Goal: Task Accomplishment & Management: Use online tool/utility

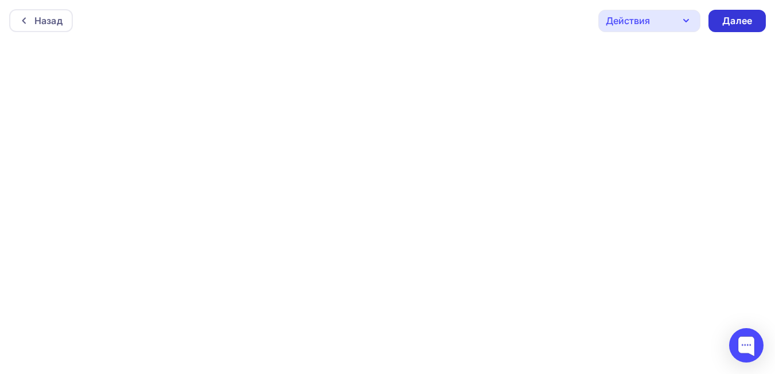
click at [728, 24] on div "Далее" at bounding box center [737, 20] width 30 height 13
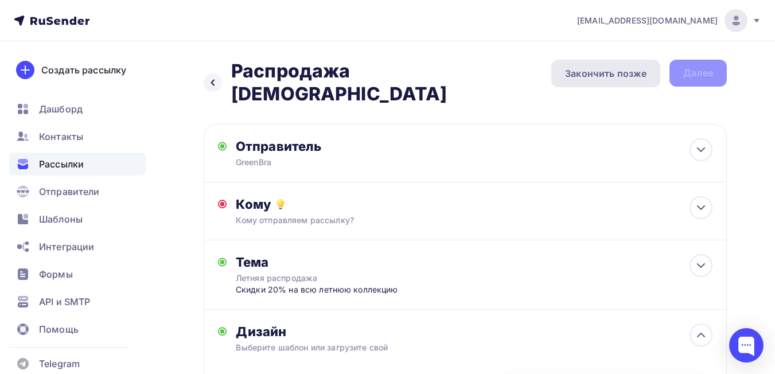
click at [581, 81] on div "Закончить позже" at bounding box center [605, 74] width 109 height 28
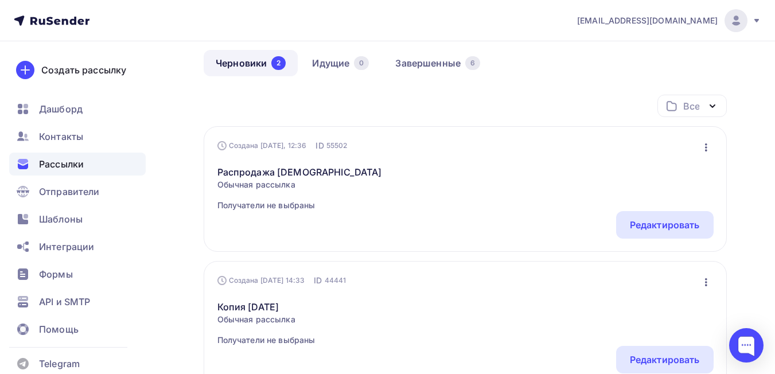
scroll to position [115, 0]
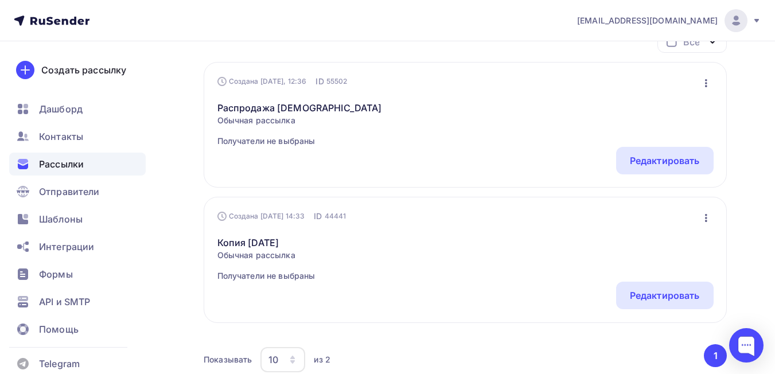
click at [702, 219] on icon "button" at bounding box center [706, 218] width 14 height 14
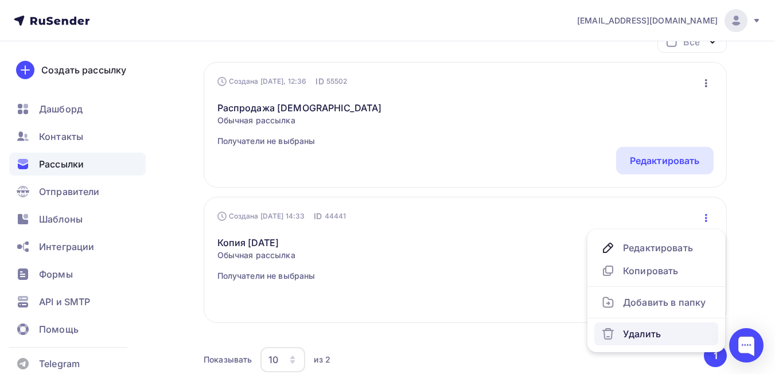
click at [631, 337] on div "Удалить" at bounding box center [656, 334] width 110 height 14
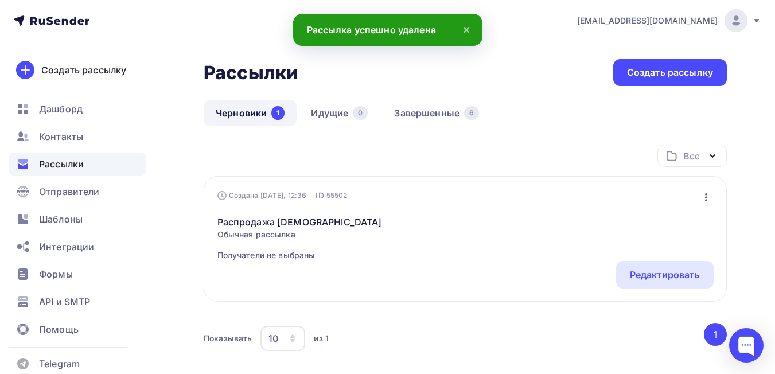
scroll to position [0, 0]
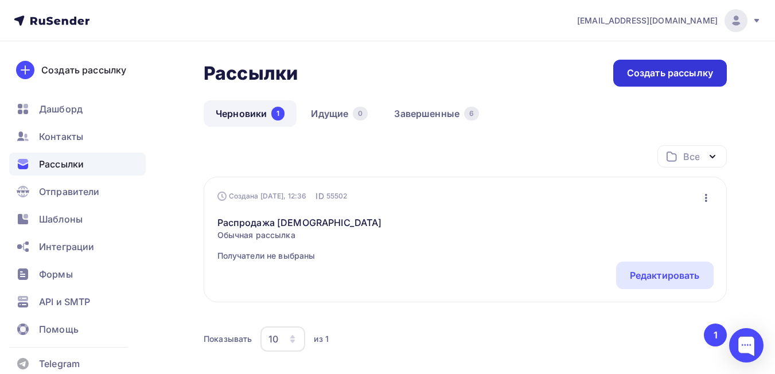
click at [660, 72] on div "Создать рассылку" at bounding box center [670, 73] width 86 height 13
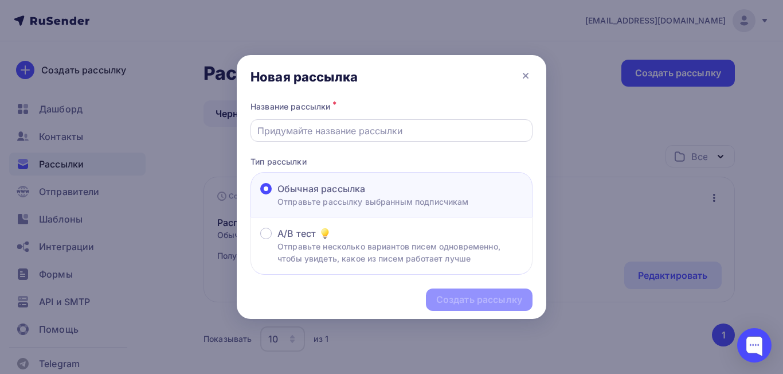
click at [330, 135] on input "text" at bounding box center [391, 131] width 269 height 14
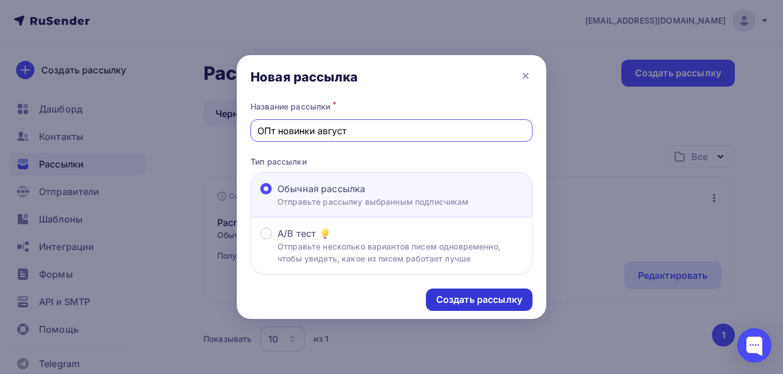
type input "ОПт новинки август"
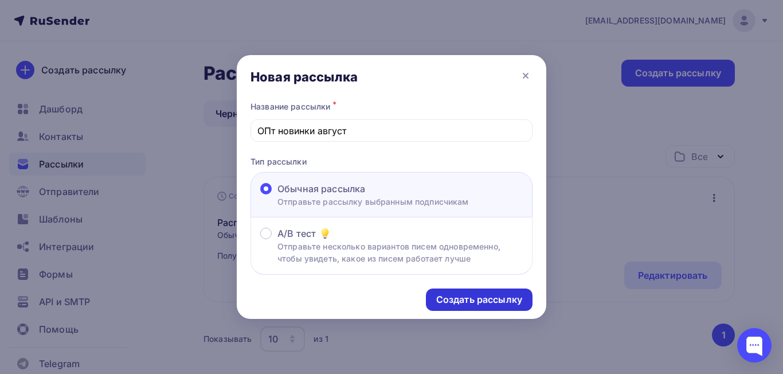
click at [482, 304] on div "Создать рассылку" at bounding box center [479, 299] width 86 height 13
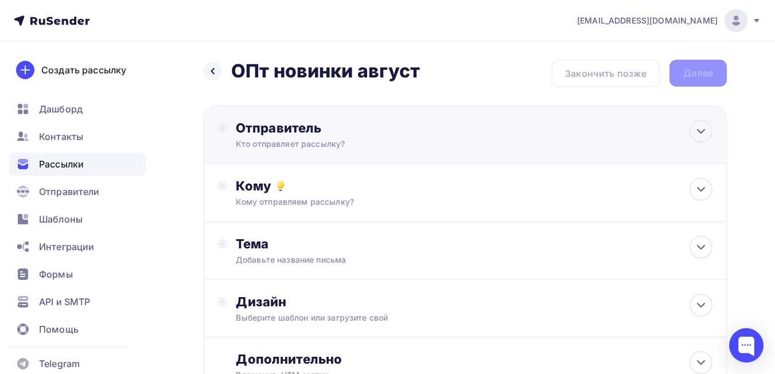
click at [268, 134] on div "Отправитель" at bounding box center [360, 128] width 248 height 16
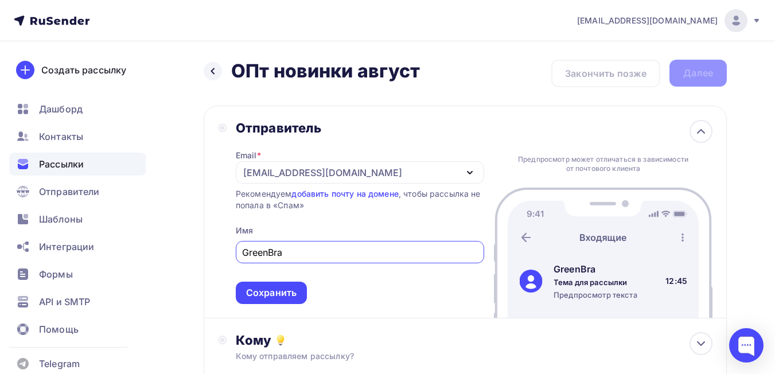
type input "GreenBra"
click at [268, 280] on span "GreenBra Сохранить" at bounding box center [360, 270] width 248 height 68
click at [269, 294] on div "Сохранить" at bounding box center [271, 292] width 50 height 13
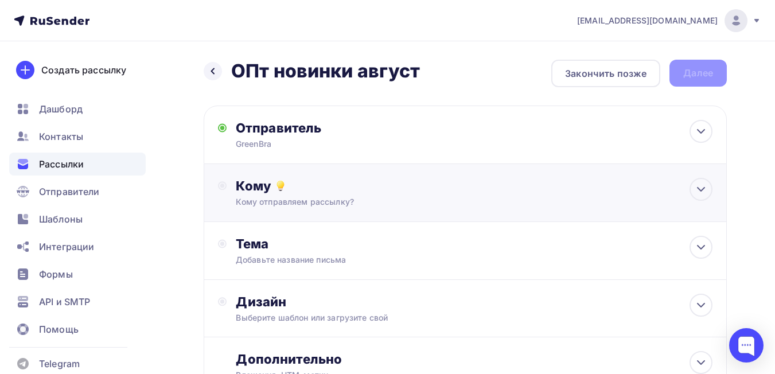
click at [285, 200] on div "Кому отправляем рассылку?" at bounding box center [450, 201] width 429 height 11
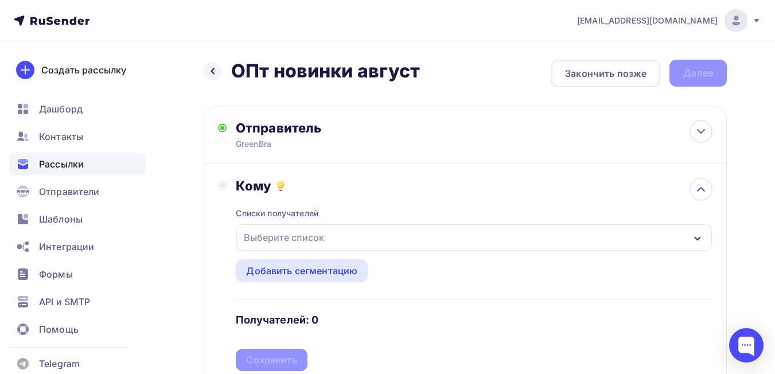
click at [292, 233] on div "Выберите список" at bounding box center [283, 237] width 89 height 21
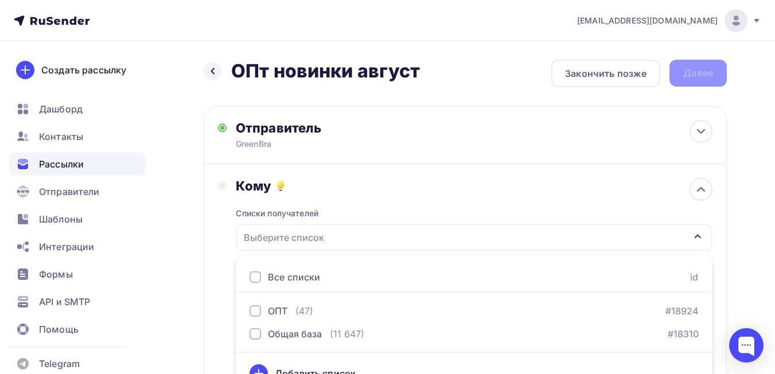
scroll to position [20, 0]
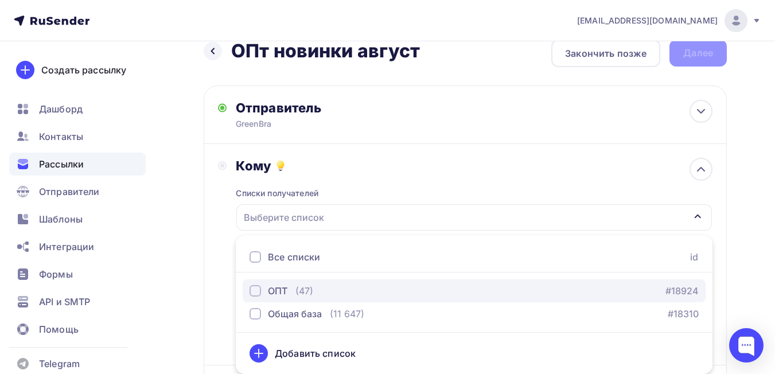
click at [279, 289] on div "ОПТ" at bounding box center [277, 291] width 19 height 14
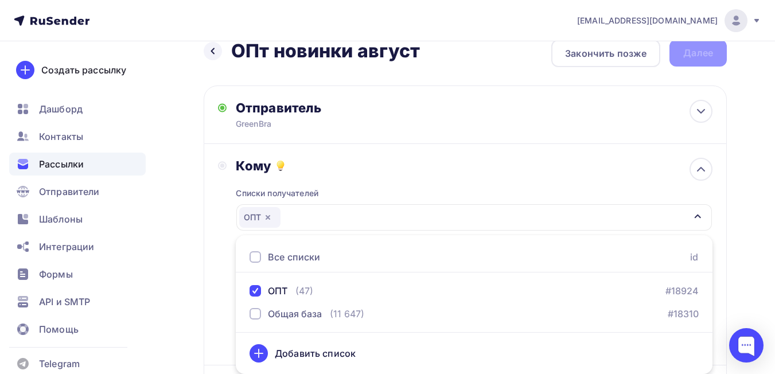
click at [198, 252] on div "Назад ОПт новинки август ОПт новинки август Закончить позже Далее Отправитель G…" at bounding box center [387, 316] width 775 height 591
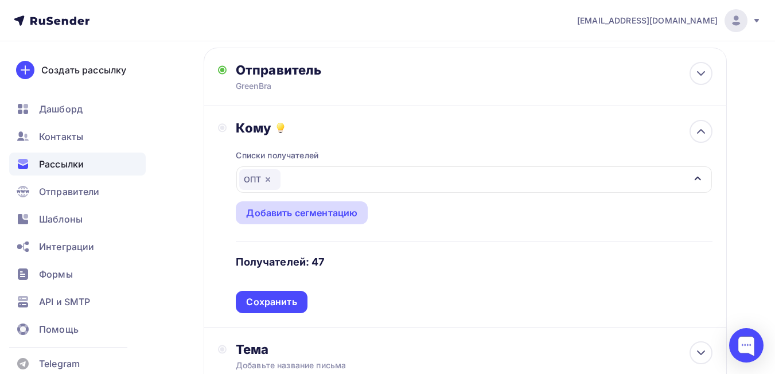
scroll to position [77, 0]
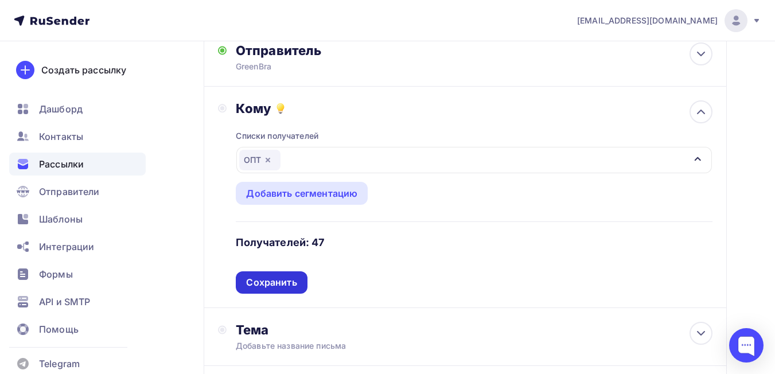
click at [261, 287] on div "Сохранить" at bounding box center [271, 282] width 50 height 13
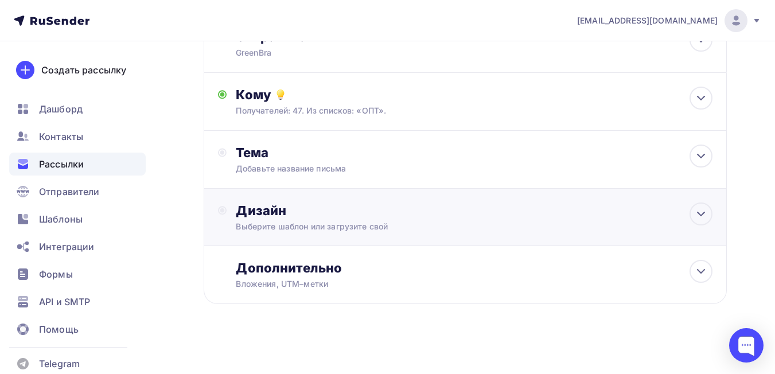
scroll to position [95, 0]
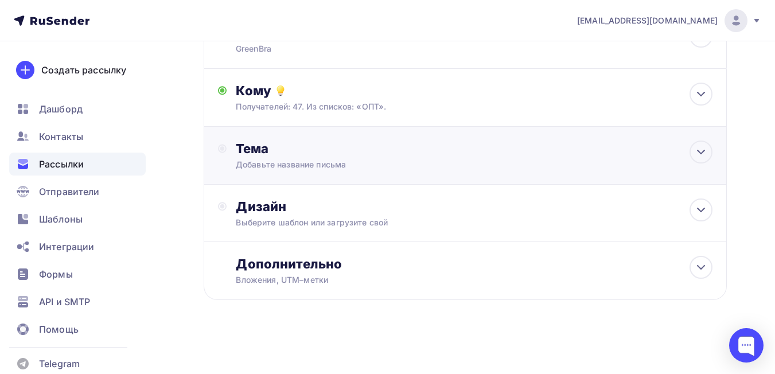
click at [271, 139] on div "Тема Добавьте название письма Тема * Рекомендуем использовать не более 150 симв…" at bounding box center [465, 156] width 523 height 58
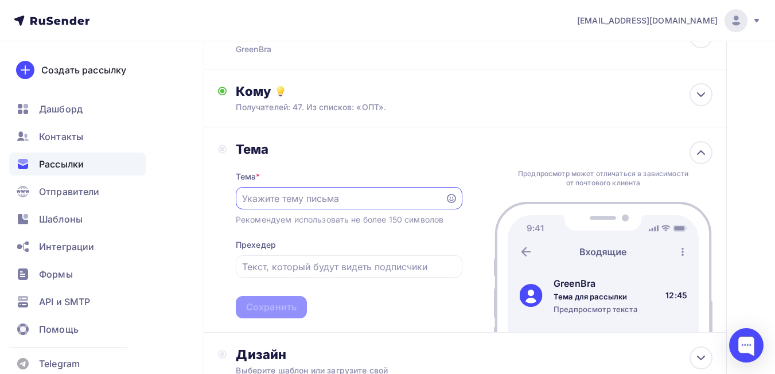
scroll to position [0, 0]
drag, startPoint x: 284, startPoint y: 196, endPoint x: 373, endPoint y: 211, distance: 90.7
click at [373, 211] on div "Тема * Новинки GreenBra Рекомендуем использовать не более 150 символов Прехедер…" at bounding box center [349, 237] width 226 height 161
type input "Новинки GreenBra"
click at [268, 269] on input "text" at bounding box center [348, 267] width 213 height 14
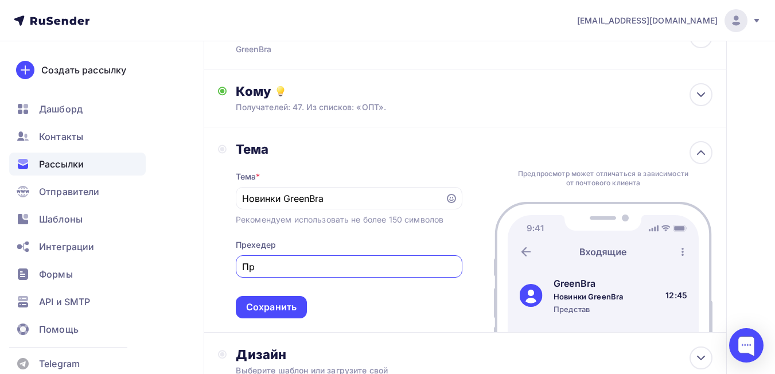
type input "П"
type input "новинки ОПТ"
click at [254, 305] on div "Сохранить" at bounding box center [271, 306] width 50 height 13
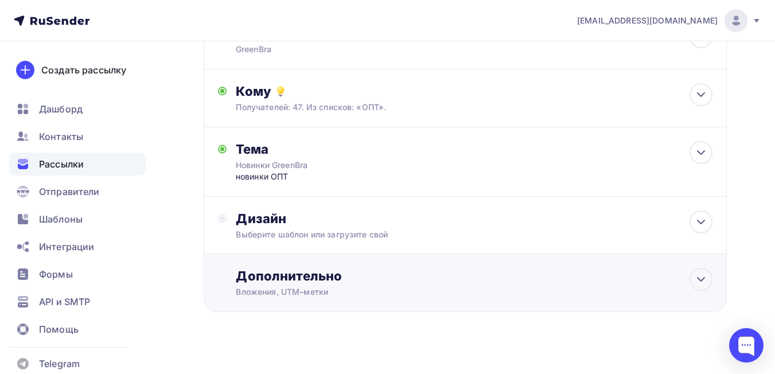
scroll to position [107, 0]
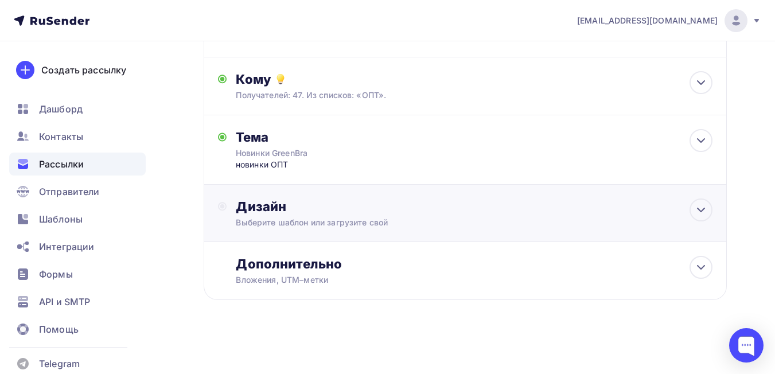
click at [267, 205] on div "Дизайн" at bounding box center [474, 206] width 476 height 16
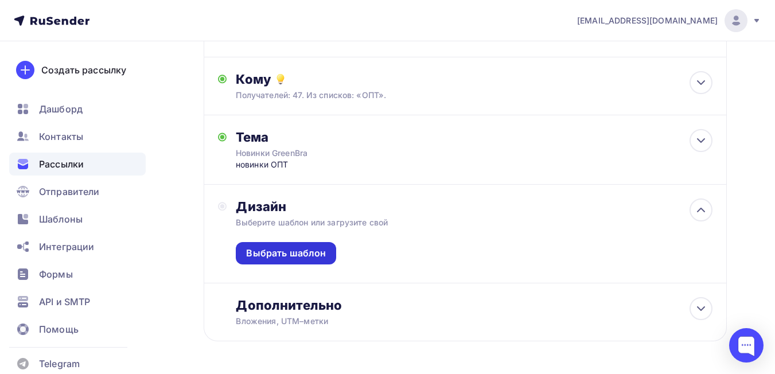
click at [303, 256] on div "Выбрать шаблон" at bounding box center [286, 253] width 80 height 13
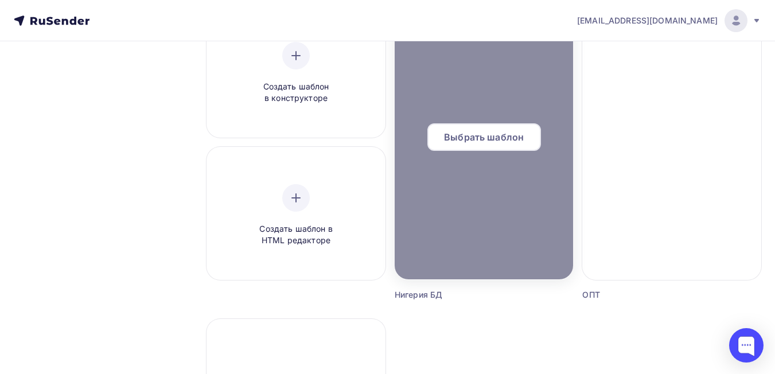
scroll to position [229, 0]
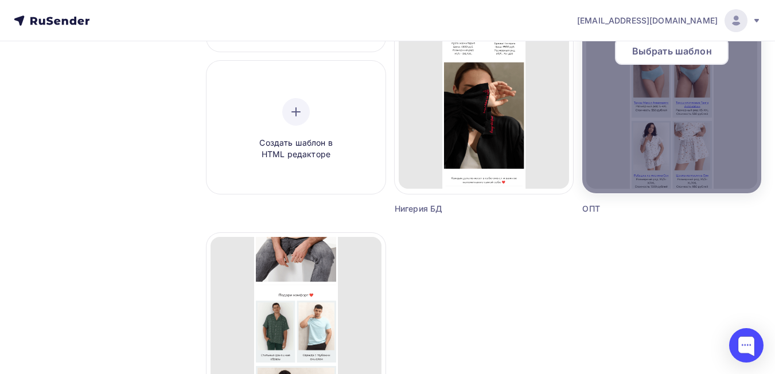
click at [667, 110] on div at bounding box center [671, 55] width 179 height 275
click at [622, 177] on div at bounding box center [671, 55] width 179 height 275
click at [658, 46] on span "Выбрать шаблон" at bounding box center [672, 51] width 80 height 14
